Goal: Communication & Community: Share content

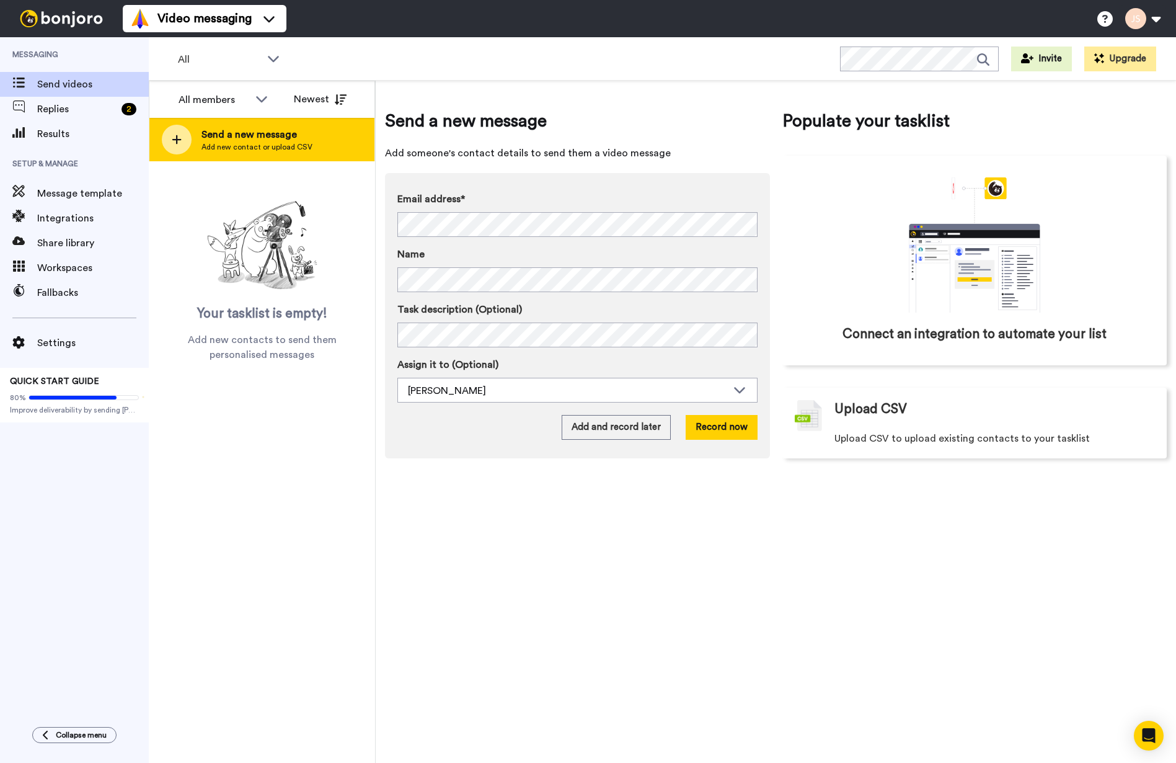
click at [288, 153] on div "Send a new message Add new contact or upload CSV" at bounding box center [261, 139] width 225 height 43
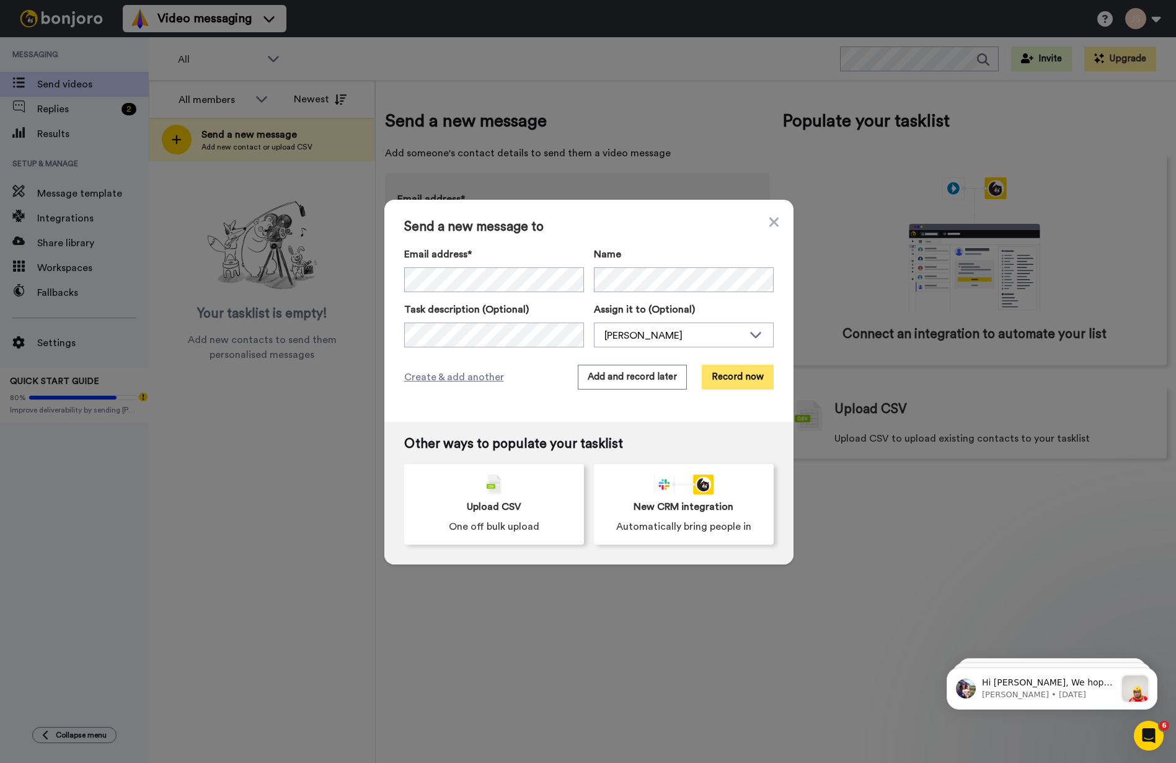
click at [748, 375] on button "Record now" at bounding box center [738, 377] width 72 height 25
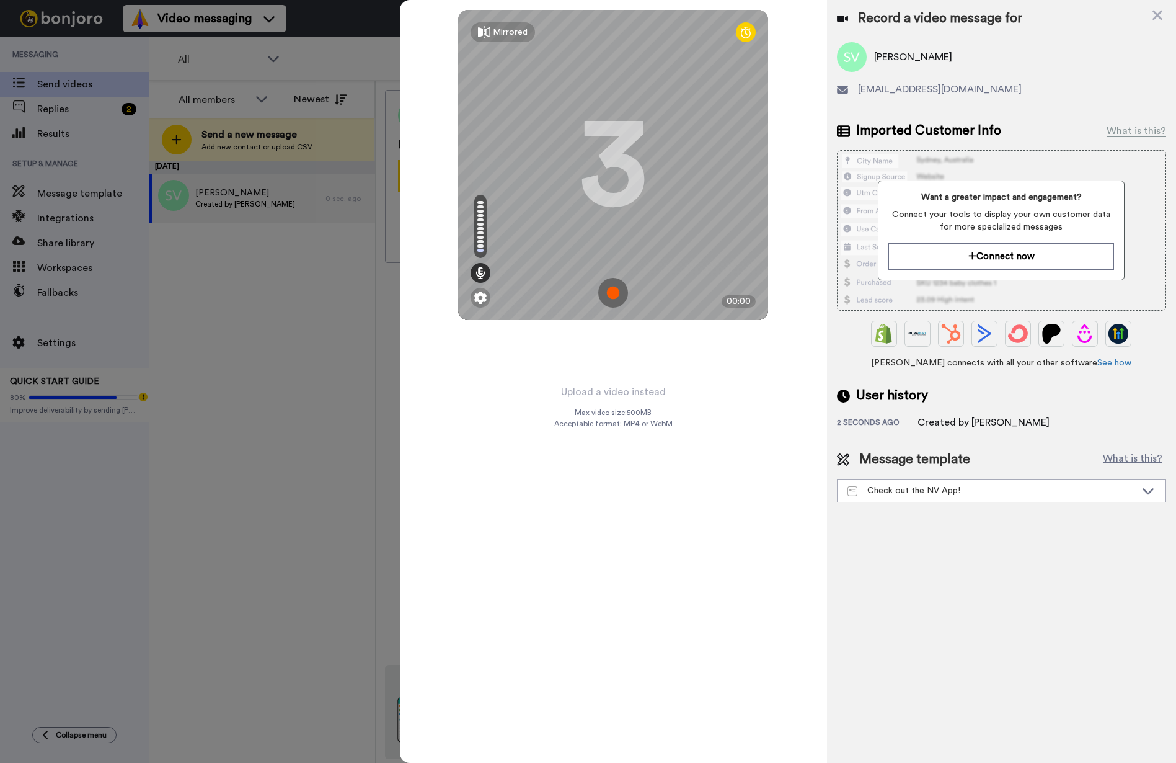
click at [614, 293] on img at bounding box center [613, 293] width 30 height 30
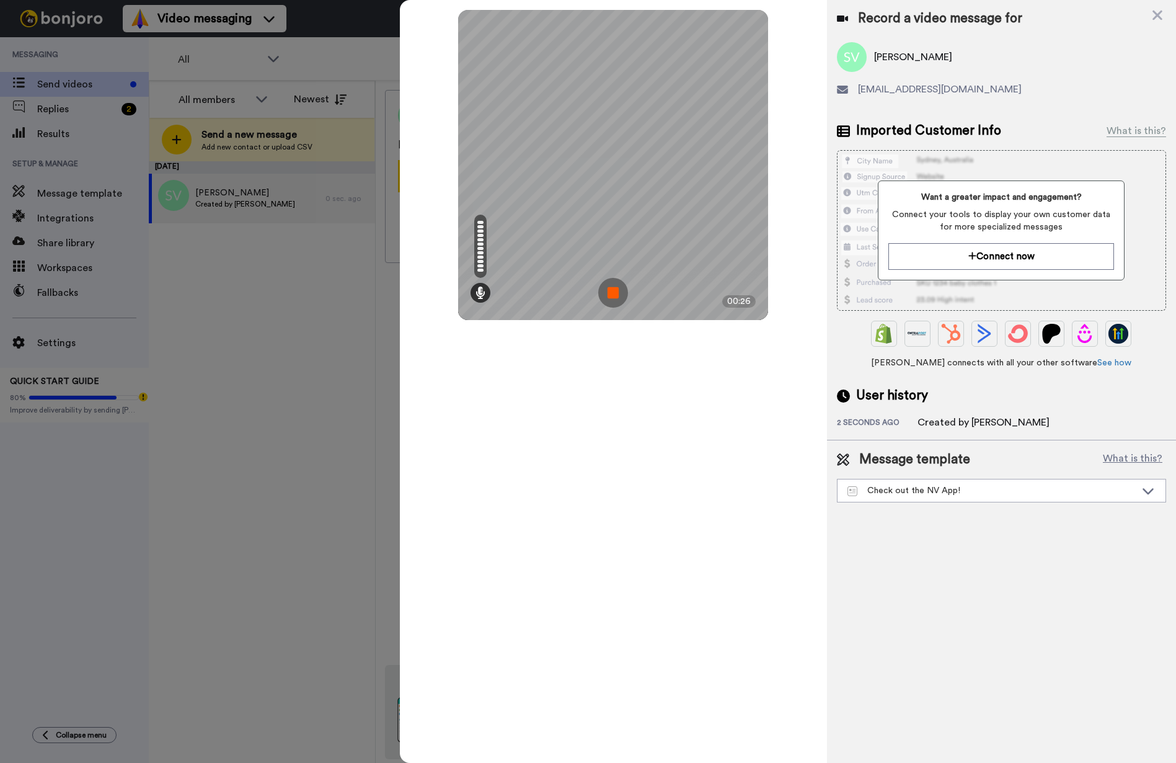
click at [613, 293] on img at bounding box center [613, 293] width 30 height 30
